Goal: Task Accomplishment & Management: Use online tool/utility

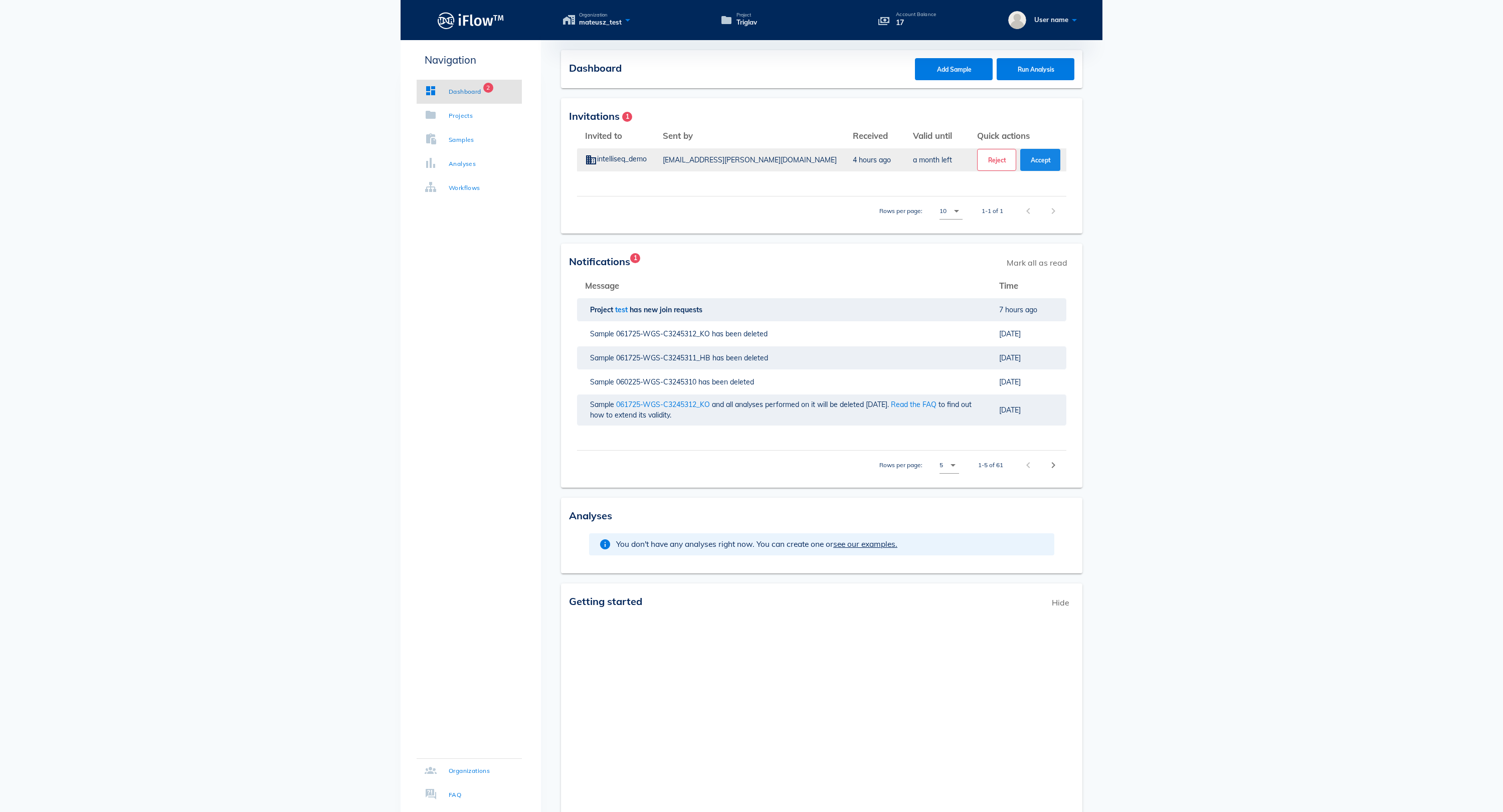
click at [1047, 162] on span "Accept" at bounding box center [1040, 160] width 20 height 8
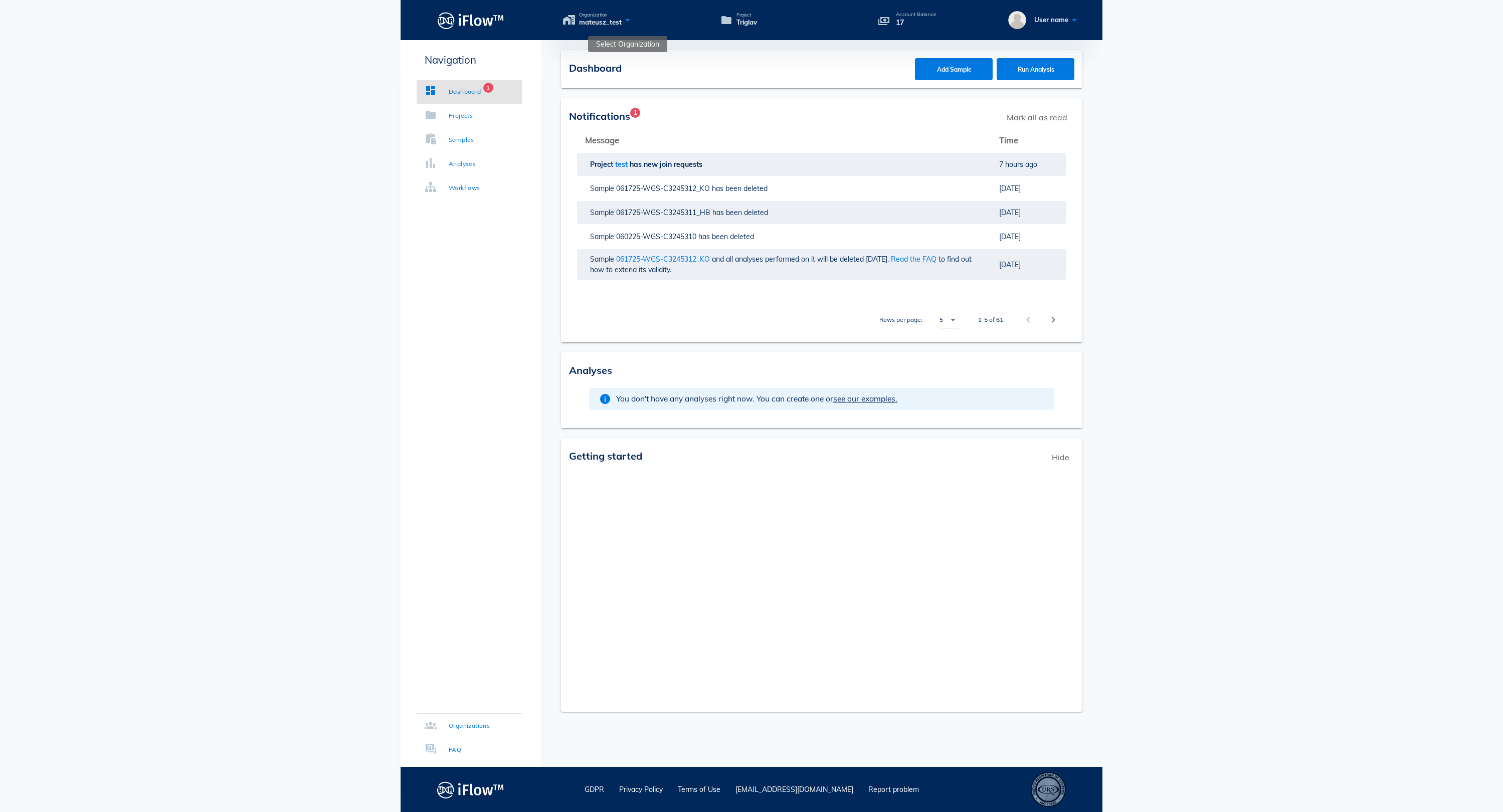
click at [634, 18] on icon at bounding box center [627, 19] width 12 height 15
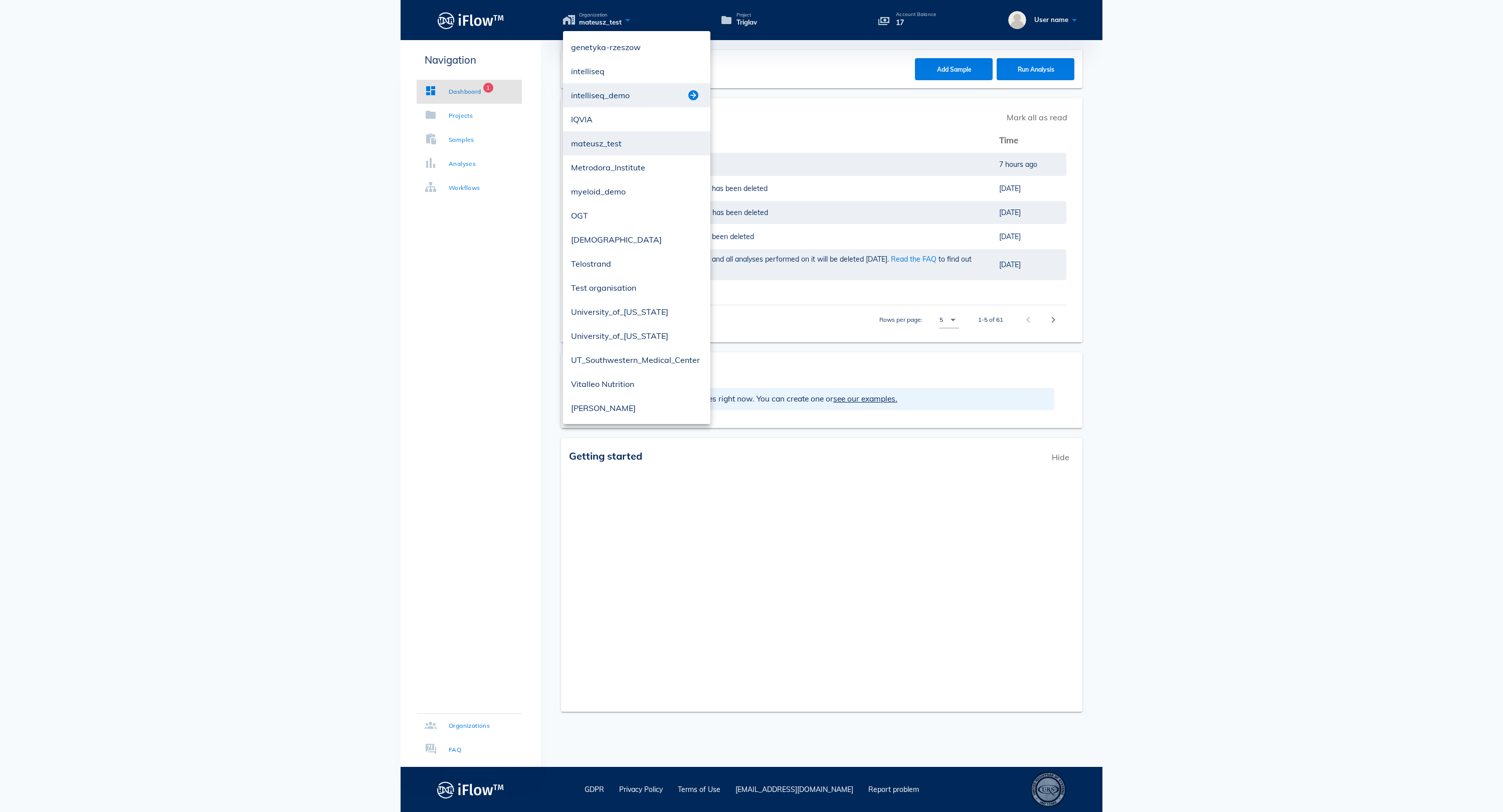
click at [696, 97] on button "button" at bounding box center [693, 95] width 12 height 12
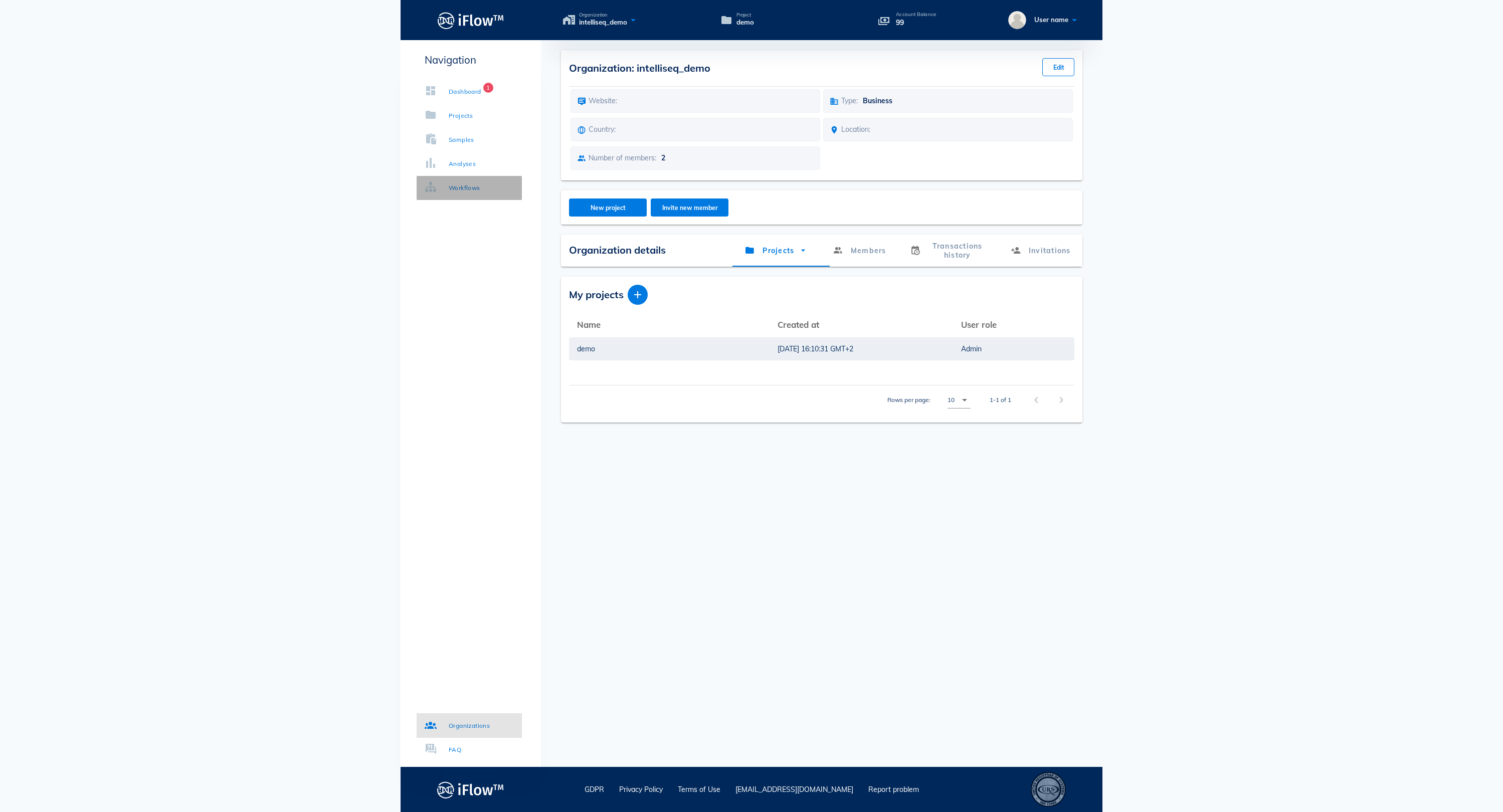
click at [480, 188] on div "Workflows" at bounding box center [464, 188] width 32 height 10
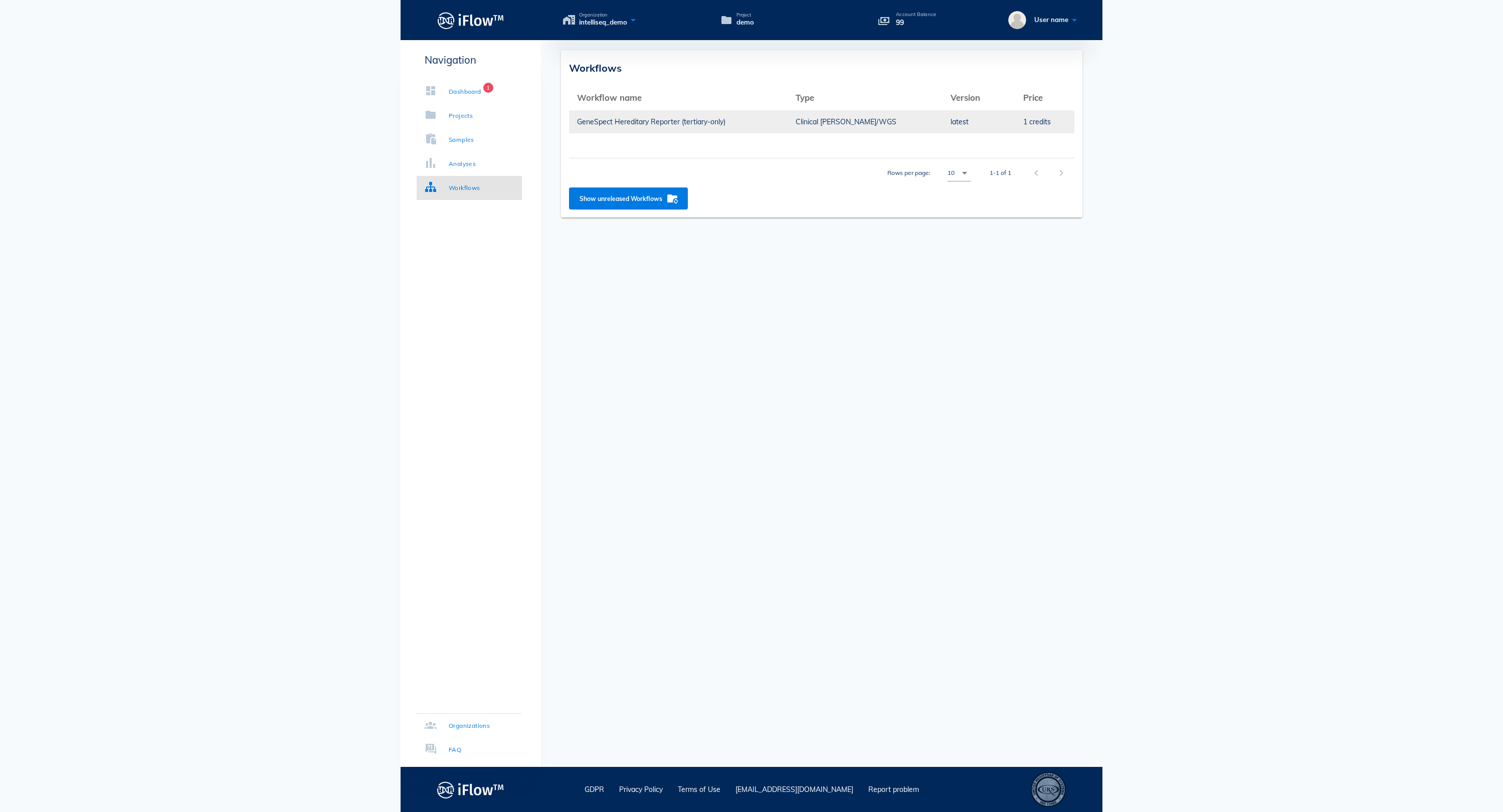
click at [630, 120] on td "GeneSpect Hereditary Reporter (tertiary-only)" at bounding box center [678, 121] width 219 height 24
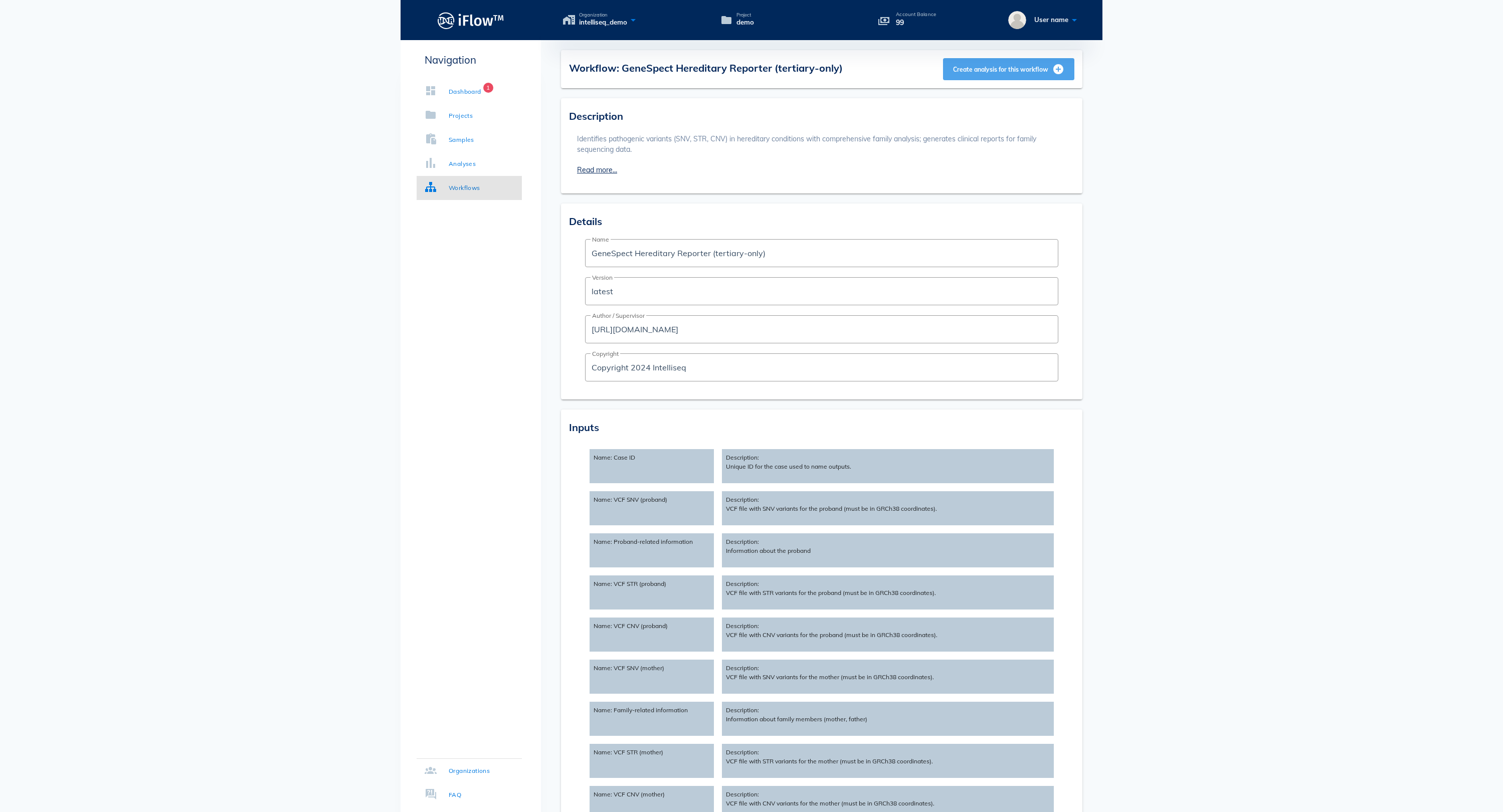
click at [971, 79] on button "Create analysis for this workflow" at bounding box center [1008, 69] width 131 height 22
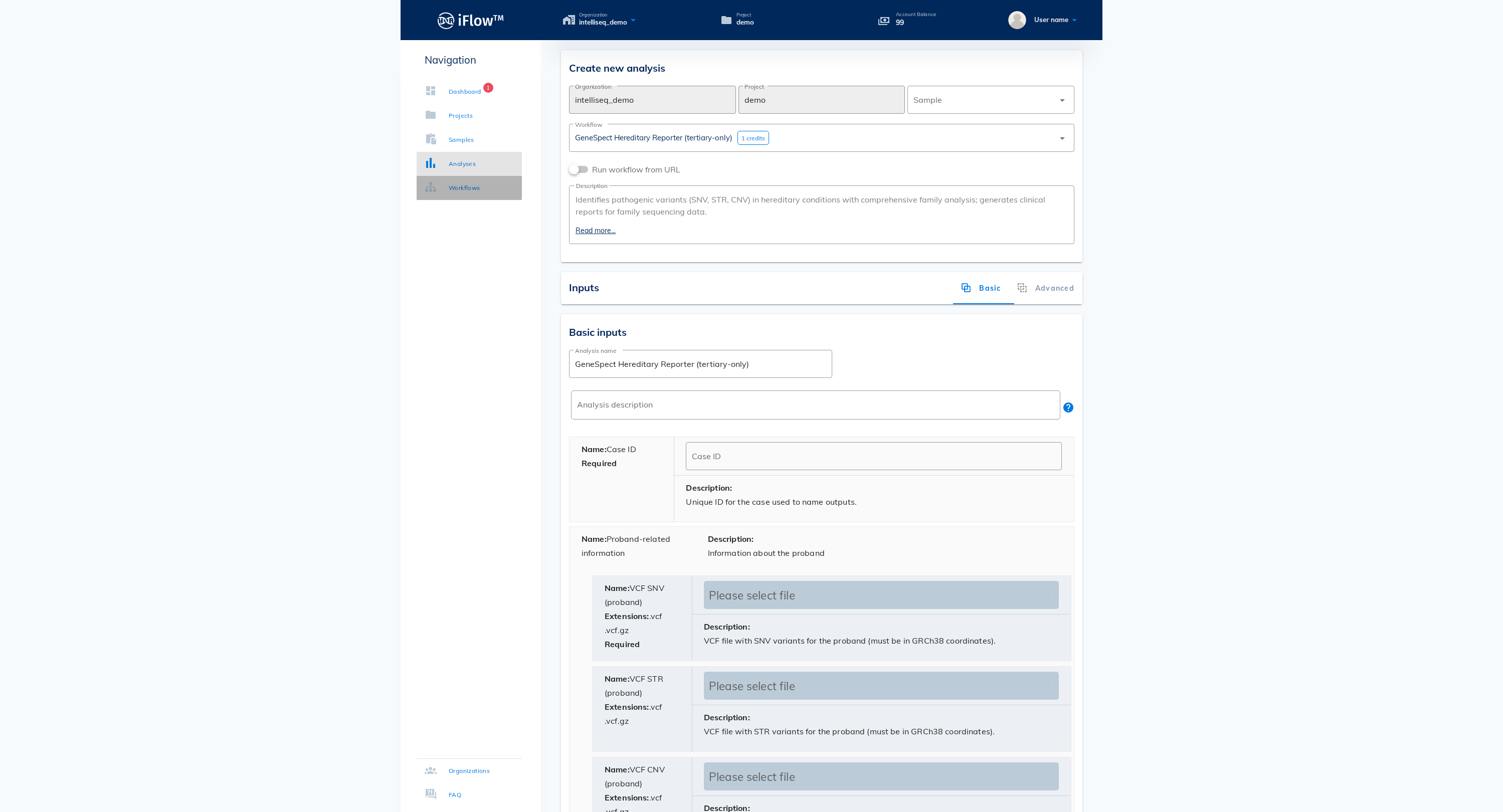
click at [473, 187] on div "Workflows" at bounding box center [464, 188] width 32 height 10
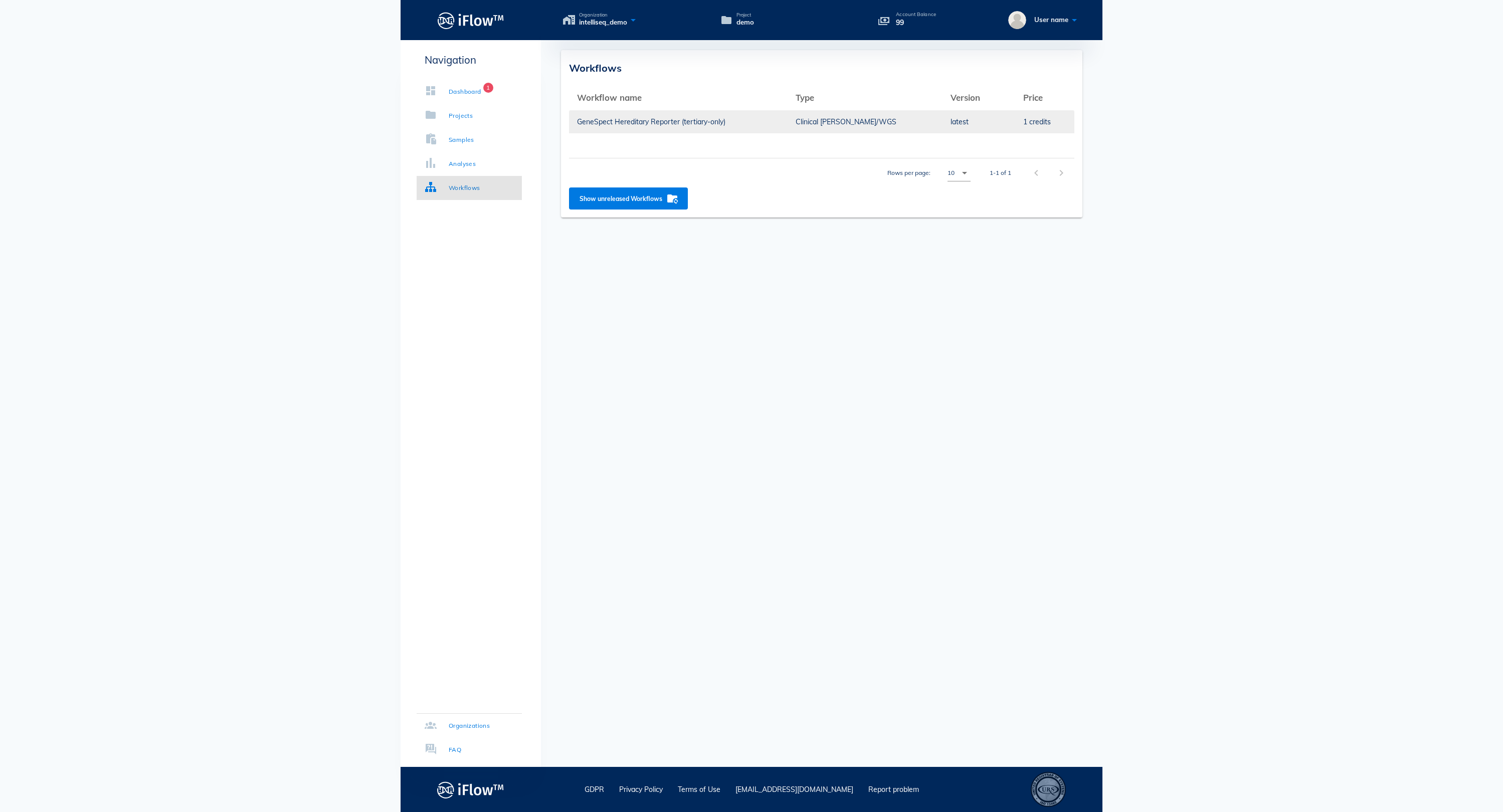
click at [689, 124] on td "GeneSpect Hereditary Reporter (tertiary-only)" at bounding box center [678, 121] width 219 height 24
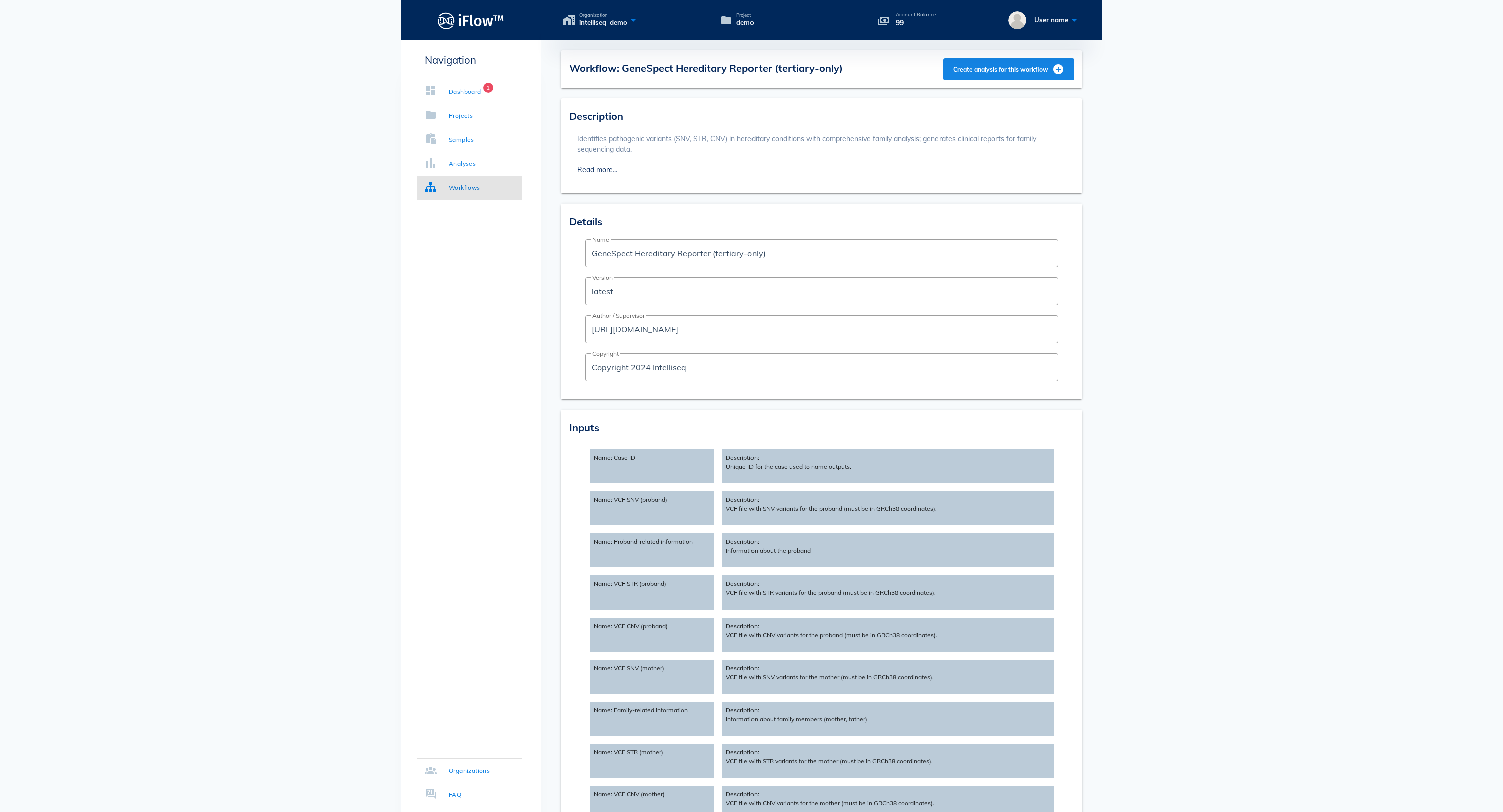
click at [953, 69] on span "Create analysis for this workflow" at bounding box center [1009, 69] width 112 height 12
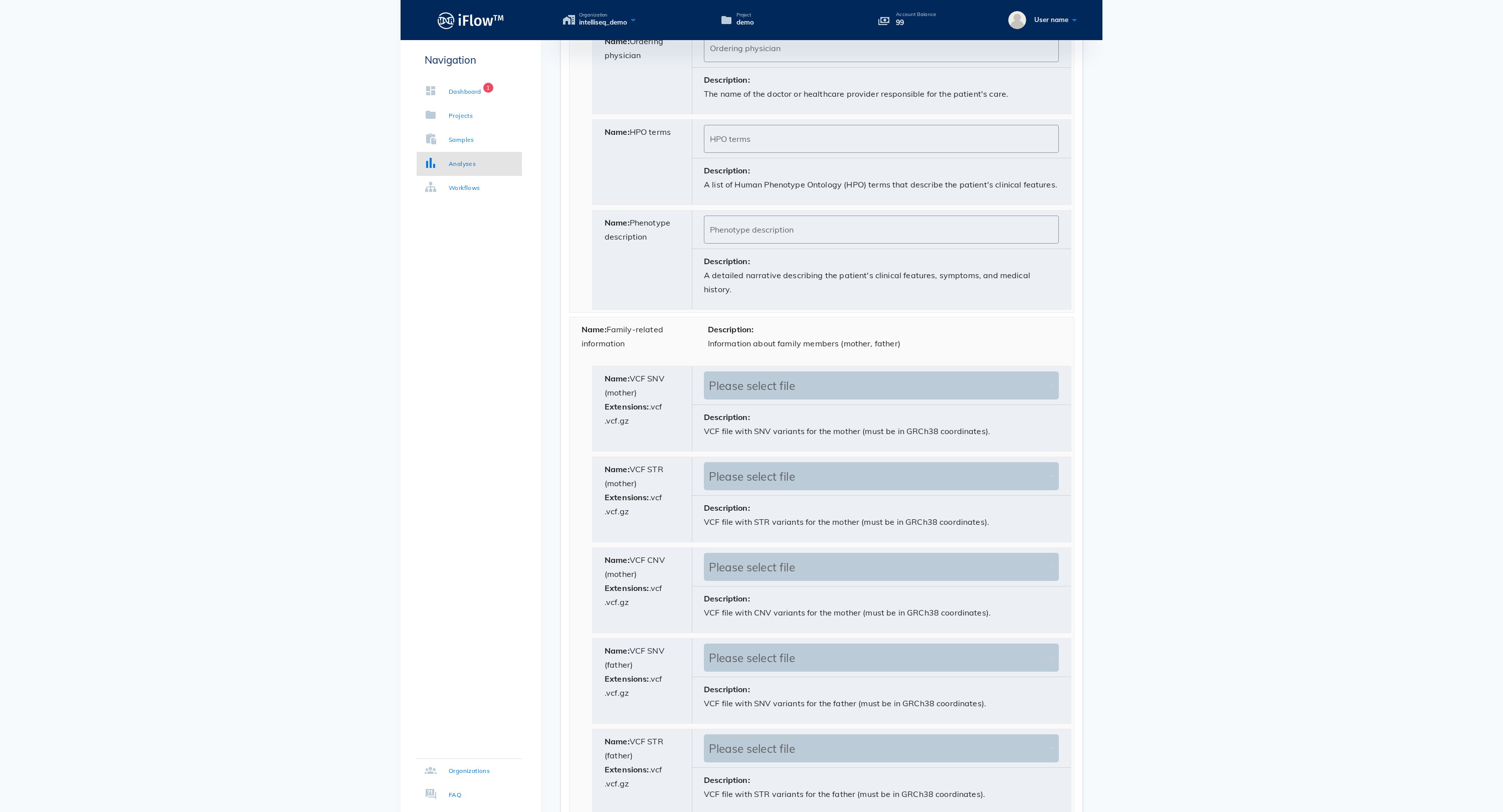
scroll to position [1573, 0]
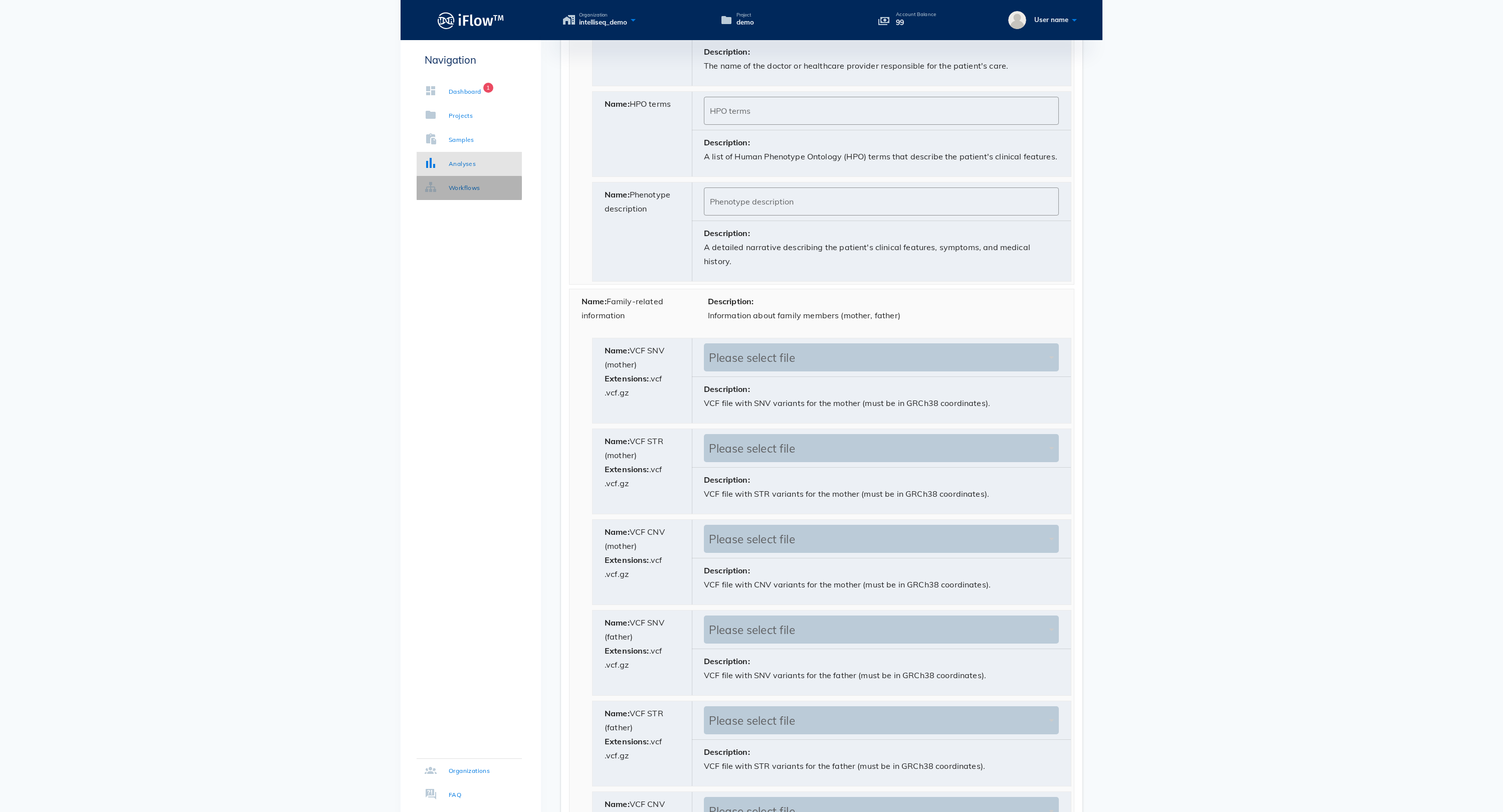
click at [462, 194] on link "Workflows" at bounding box center [469, 188] width 105 height 24
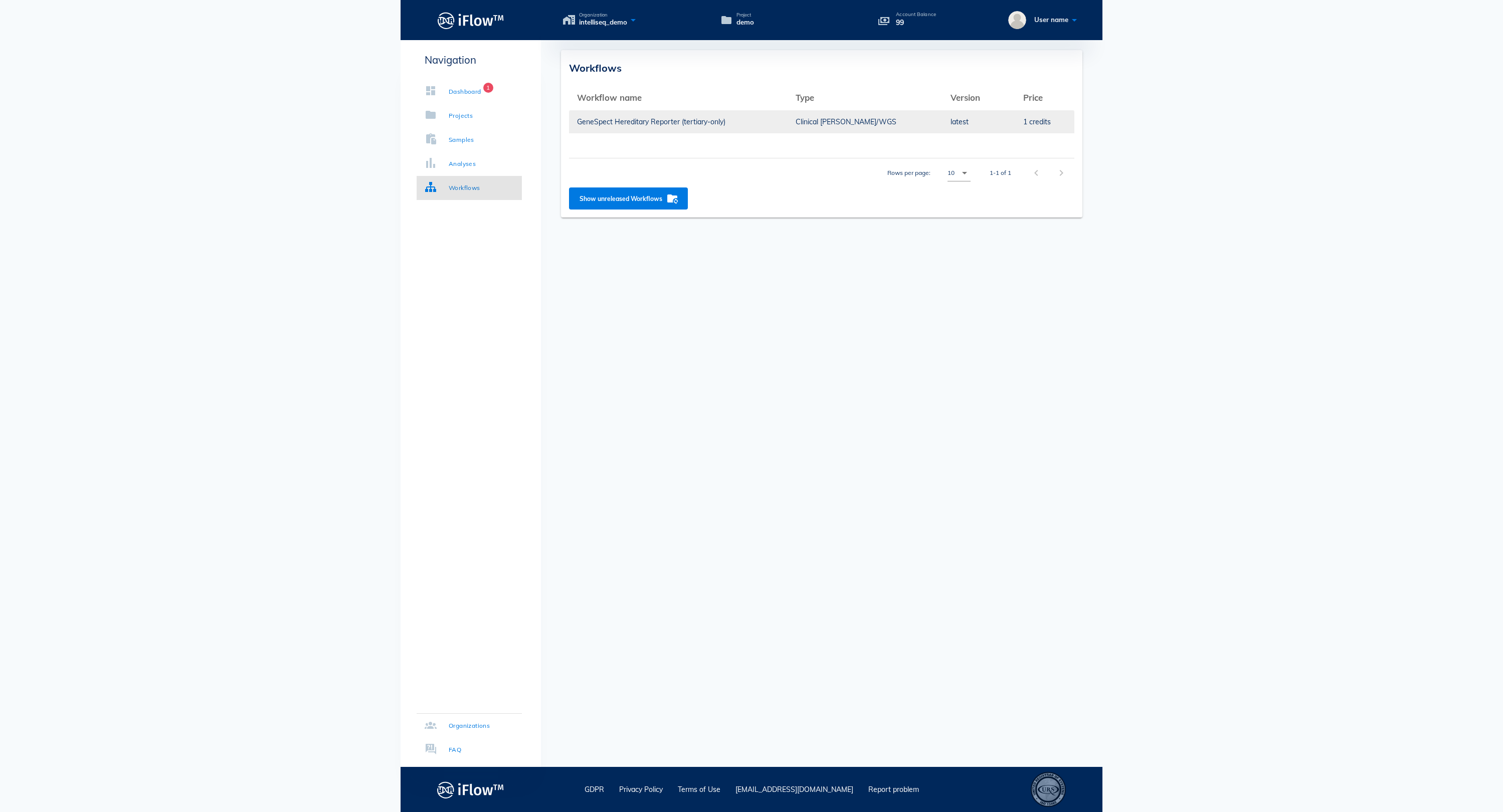
click at [711, 123] on td "GeneSpect Hereditary Reporter (tertiary-only)" at bounding box center [678, 121] width 219 height 24
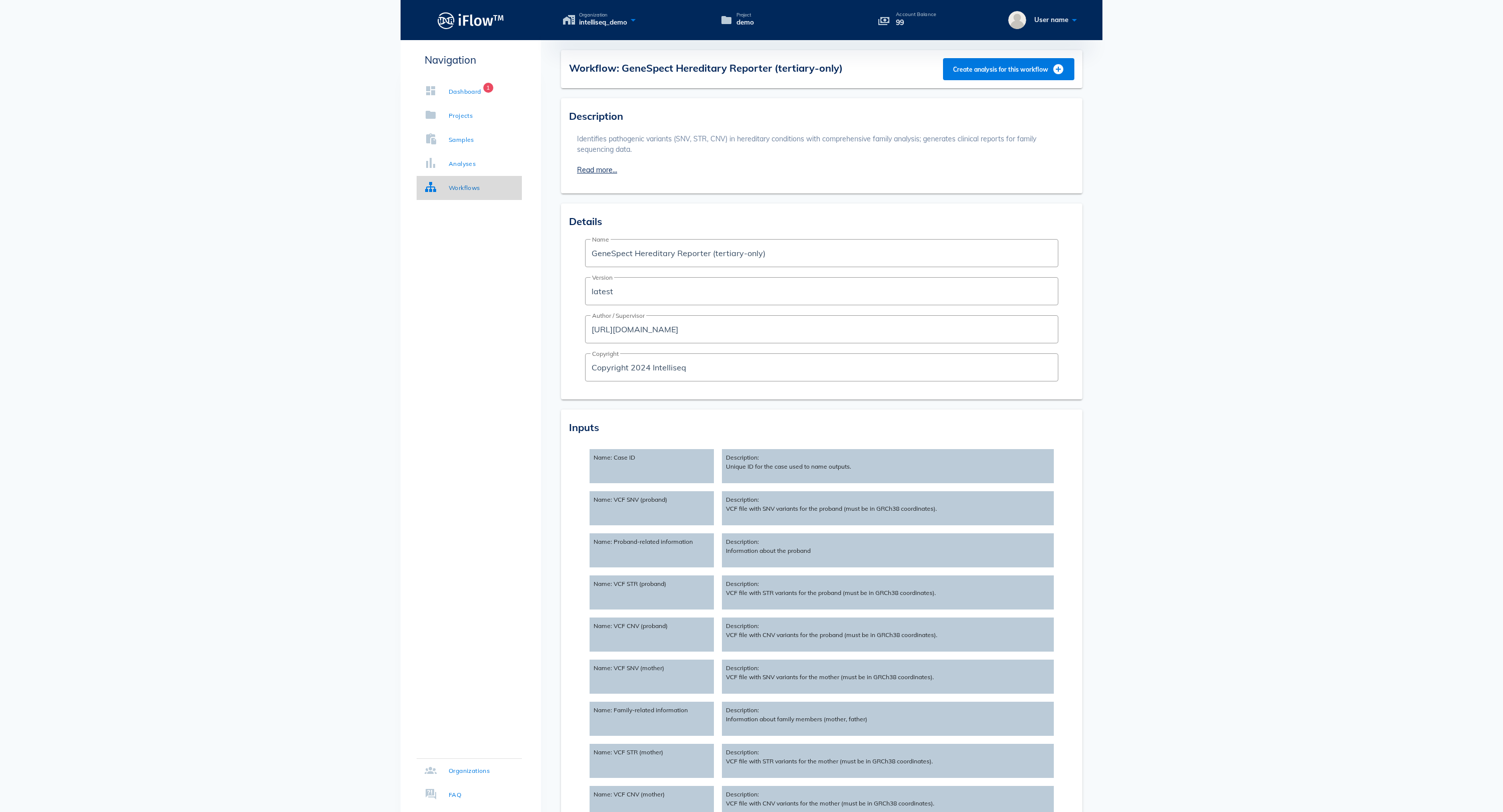
click at [474, 183] on div "Workflows" at bounding box center [464, 188] width 32 height 10
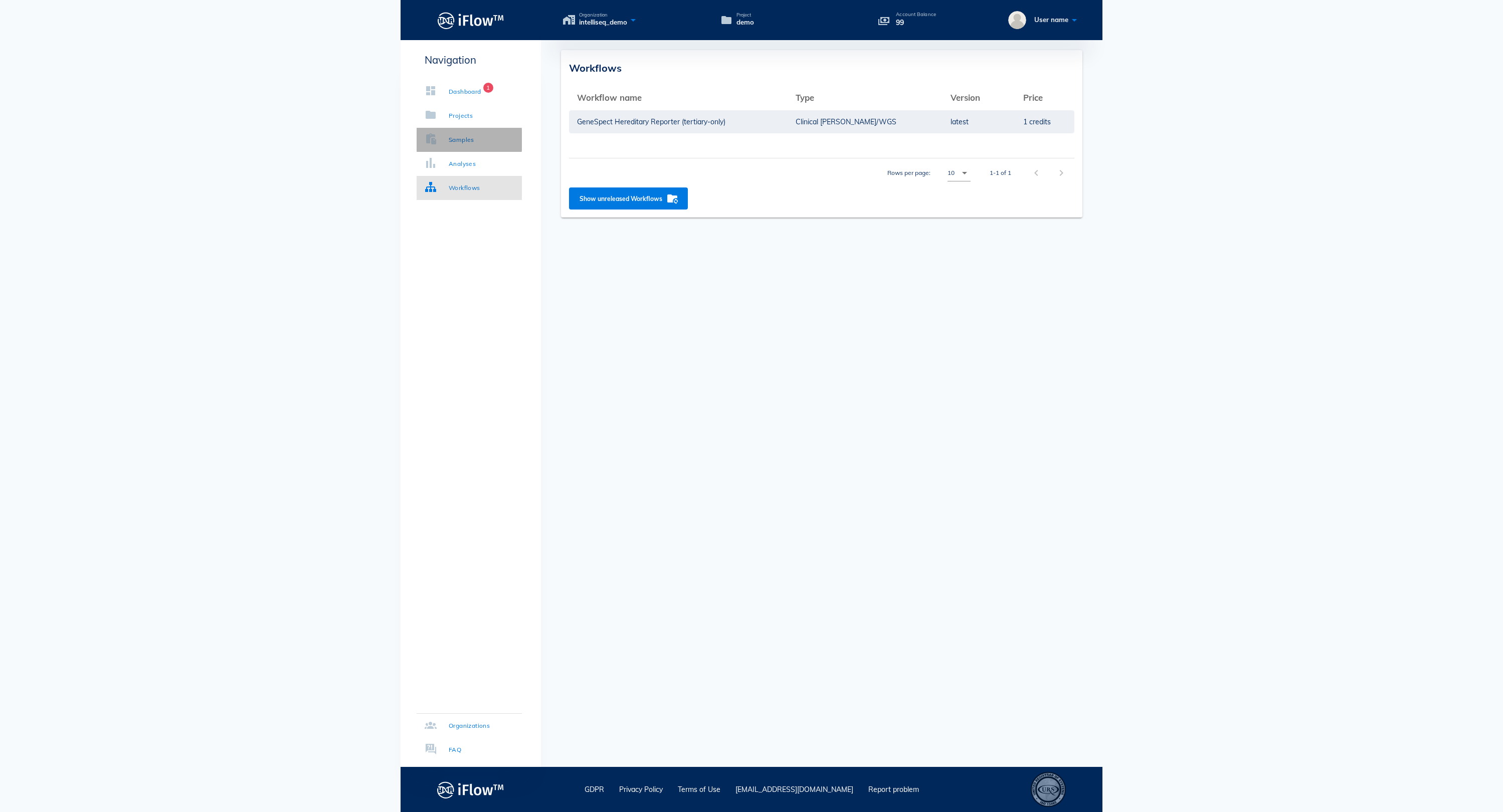
click at [469, 138] on div "Samples" at bounding box center [462, 139] width 26 height 10
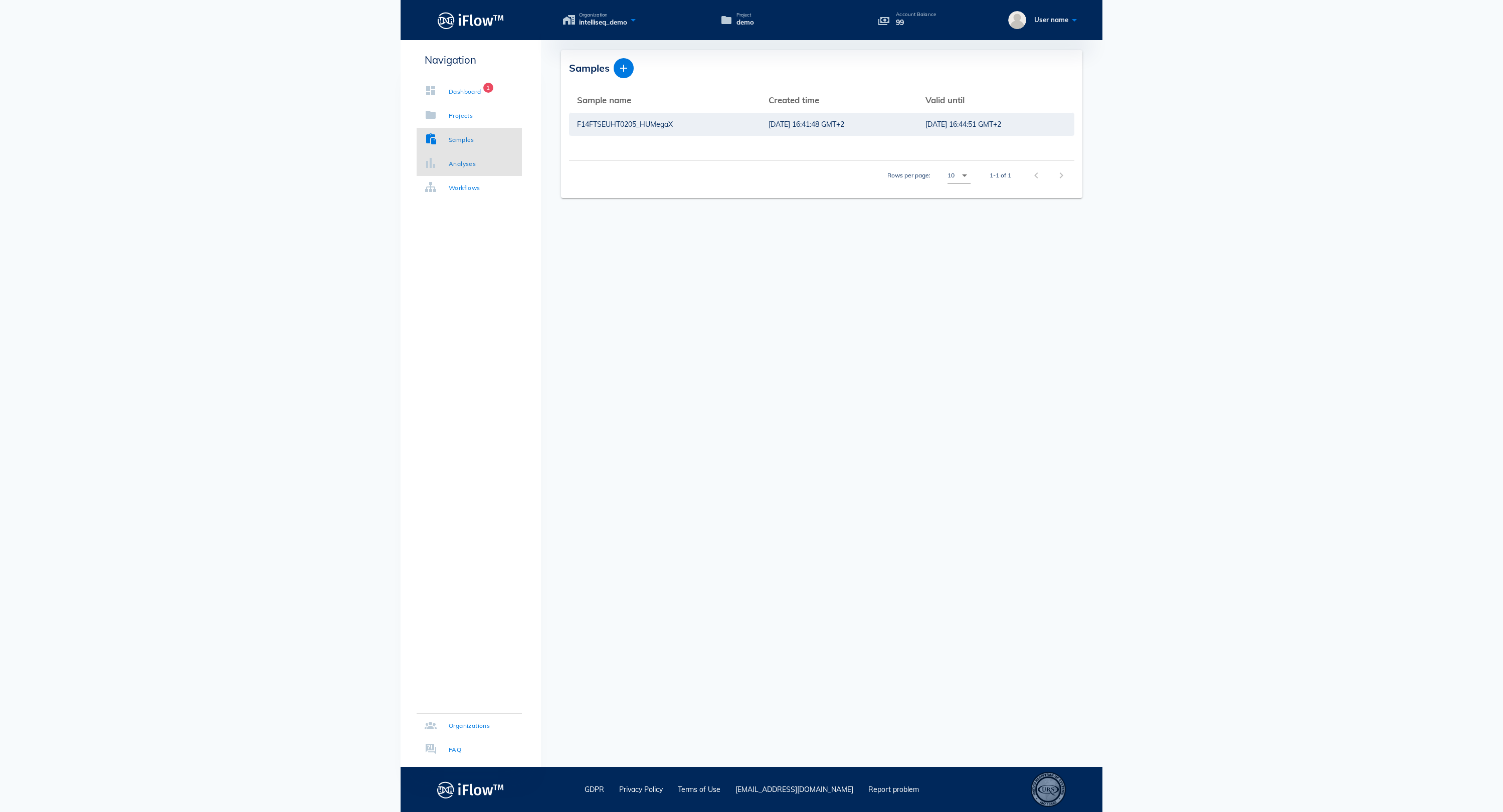
click at [469, 163] on div "Analyses" at bounding box center [462, 163] width 27 height 10
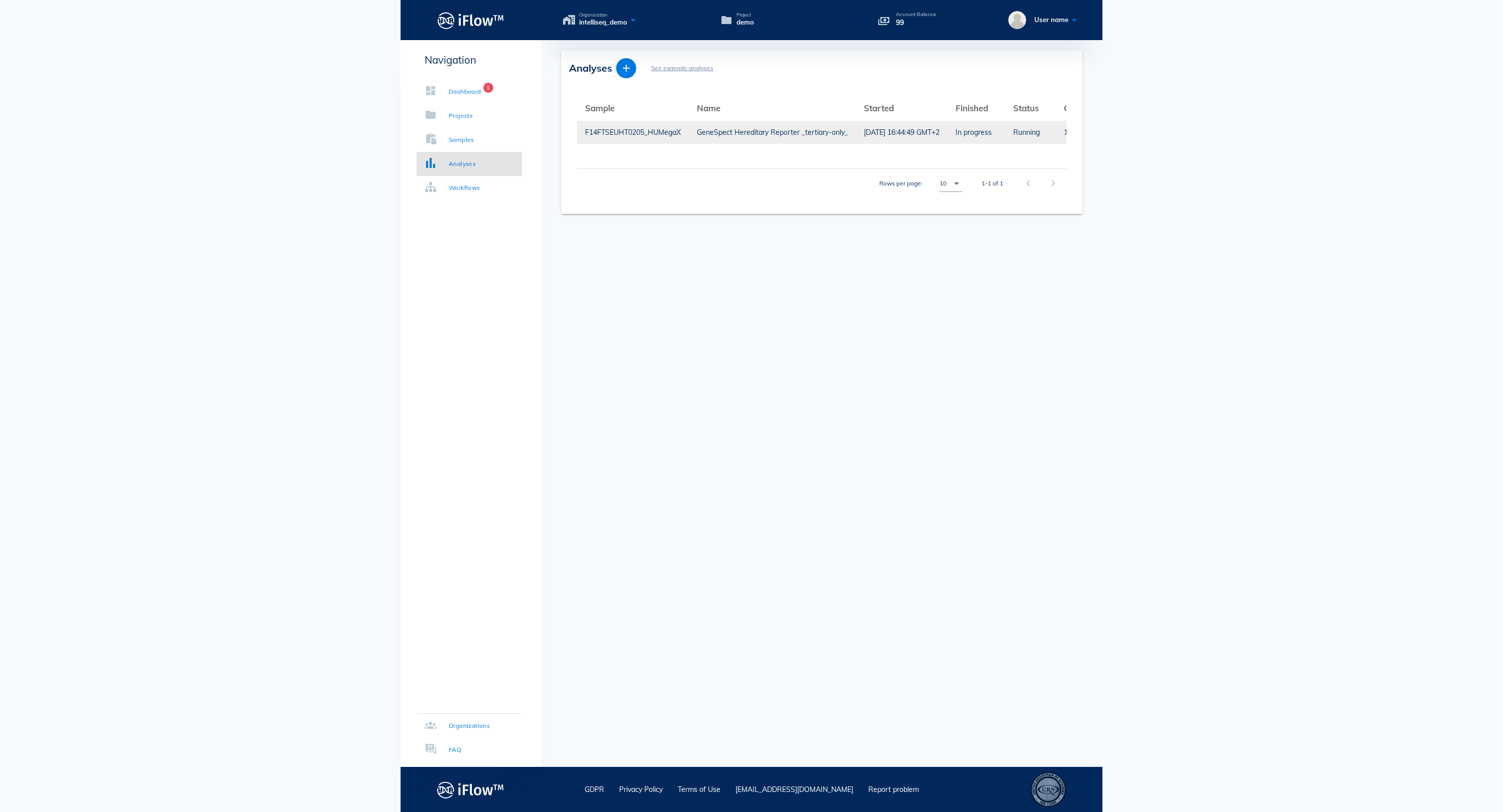
click at [681, 134] on div "F14FTSEUHT0205_HUMegaX" at bounding box center [633, 132] width 96 height 23
